Goal: Find contact information: Find contact information

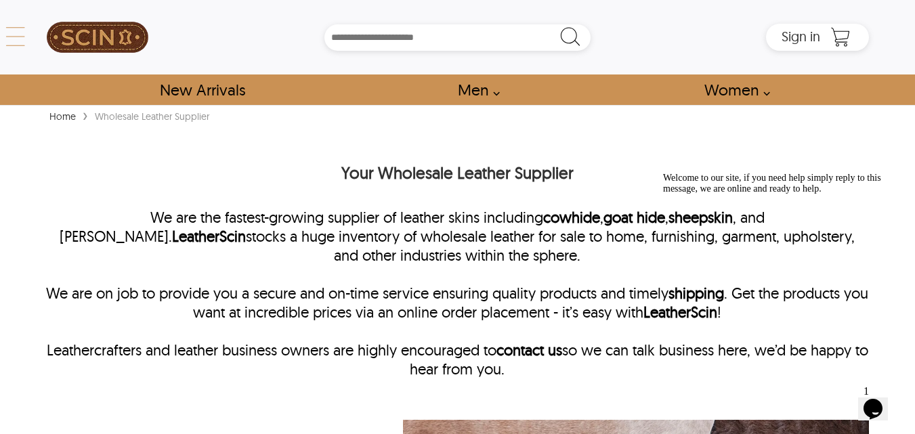
click at [46, 34] on div "← Menu New Arrivals Men Leather Jackets Aviator Leather Jackets Bomber Leather …" at bounding box center [457, 37] width 823 height 74
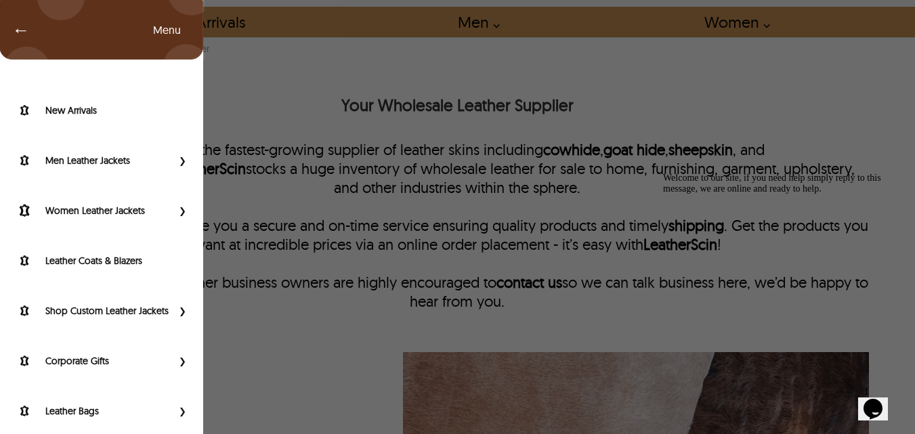
scroll to position [173, 0]
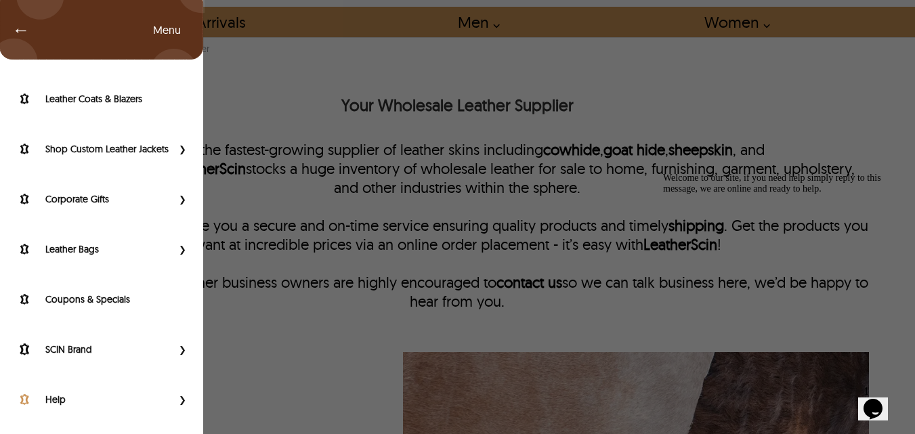
click at [73, 393] on label "Help" at bounding box center [108, 400] width 127 height 14
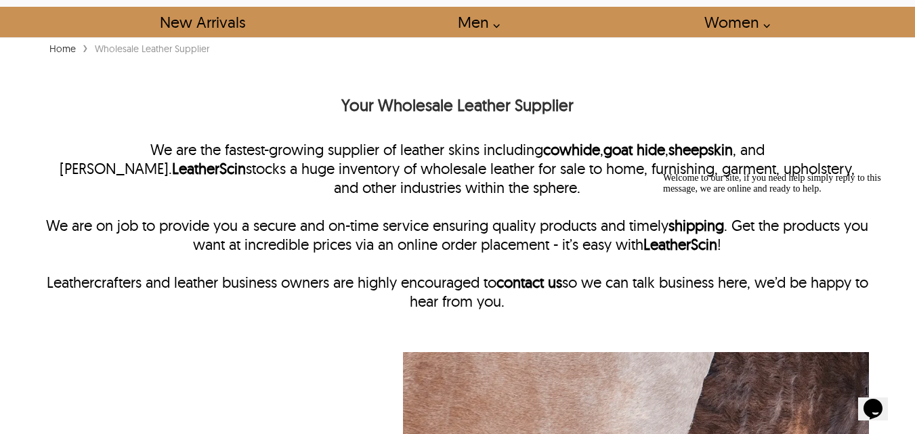
click at [283, 110] on h1 "Your Wholesale Leather Supplier" at bounding box center [457, 104] width 823 height 43
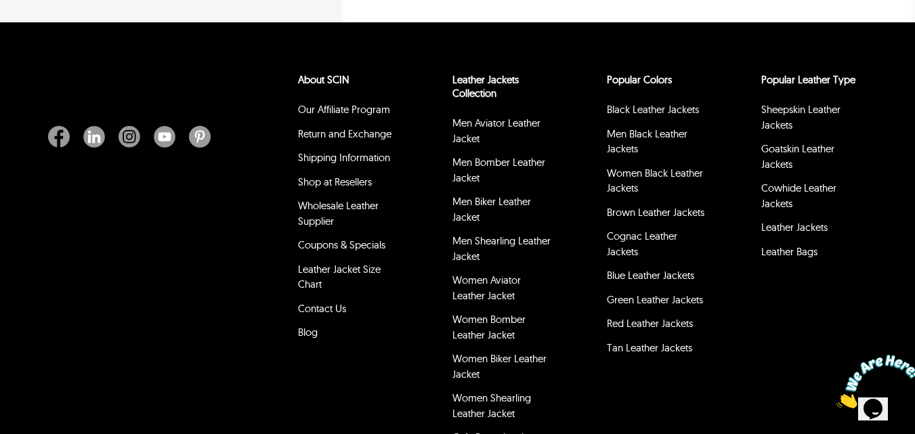
scroll to position [542, 0]
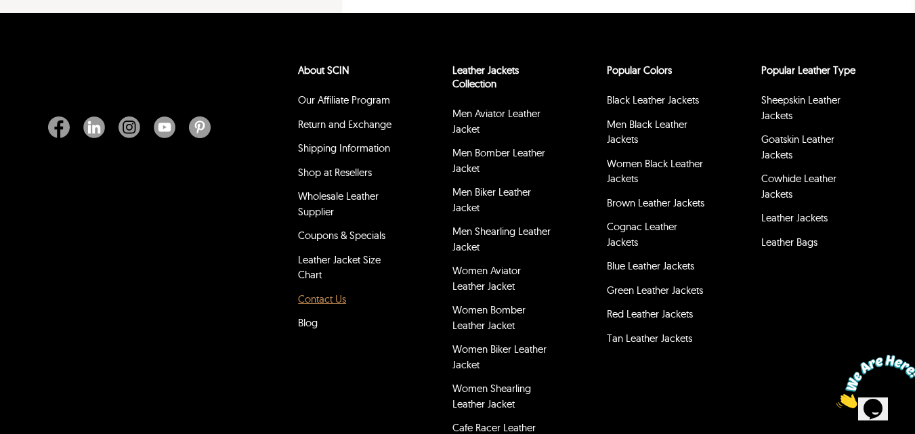
click at [311, 295] on link "Contact Us" at bounding box center [322, 298] width 48 height 13
click at [314, 300] on link "Contact Us" at bounding box center [322, 298] width 48 height 13
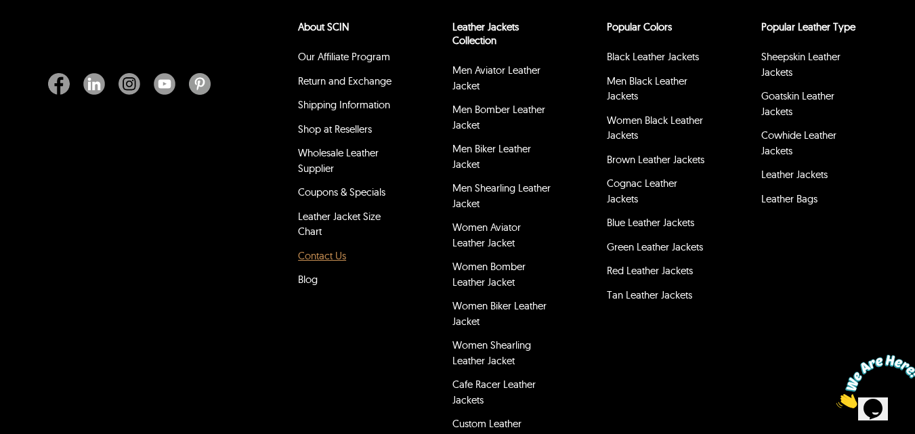
scroll to position [609, 0]
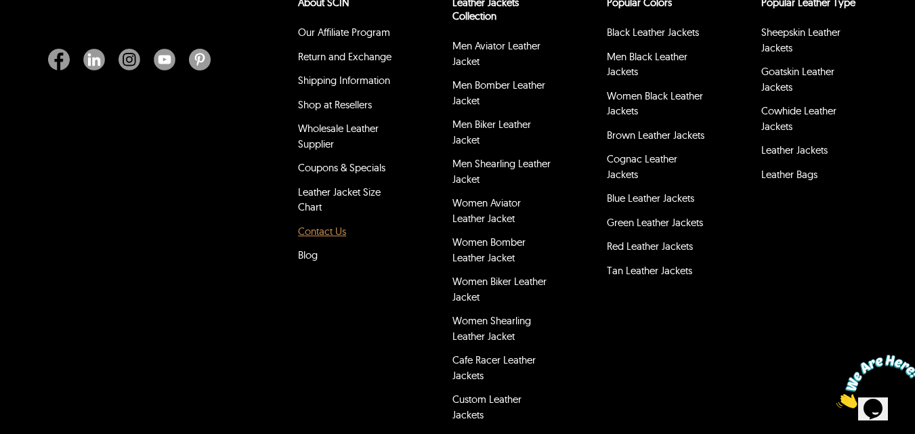
click at [320, 234] on link "Contact Us" at bounding box center [322, 231] width 48 height 13
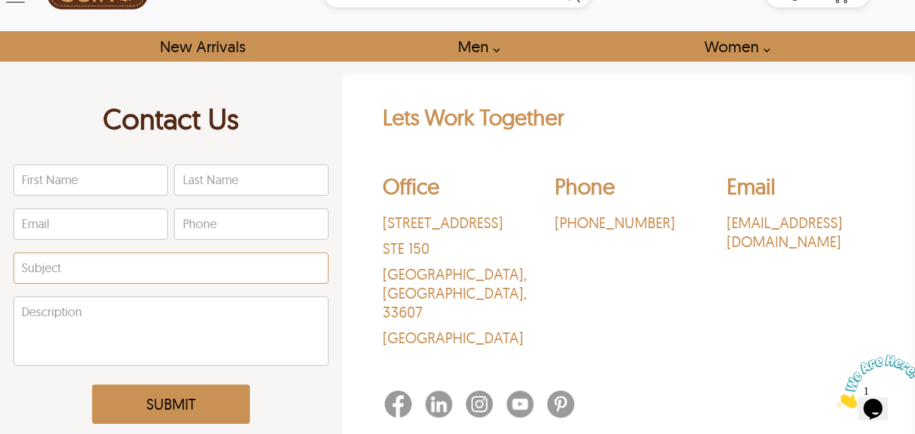
scroll to position [68, 0]
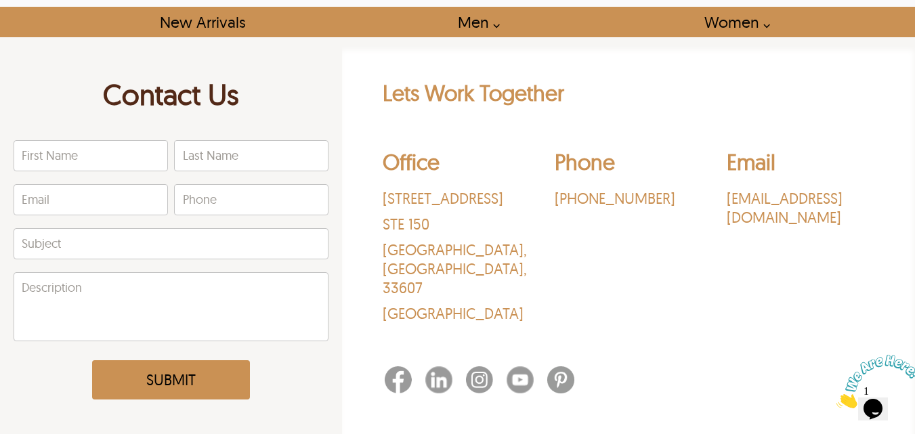
click at [735, 198] on p "[EMAIL_ADDRESS][DOMAIN_NAME]" at bounding box center [800, 208] width 148 height 38
